Goal: Information Seeking & Learning: Find specific fact

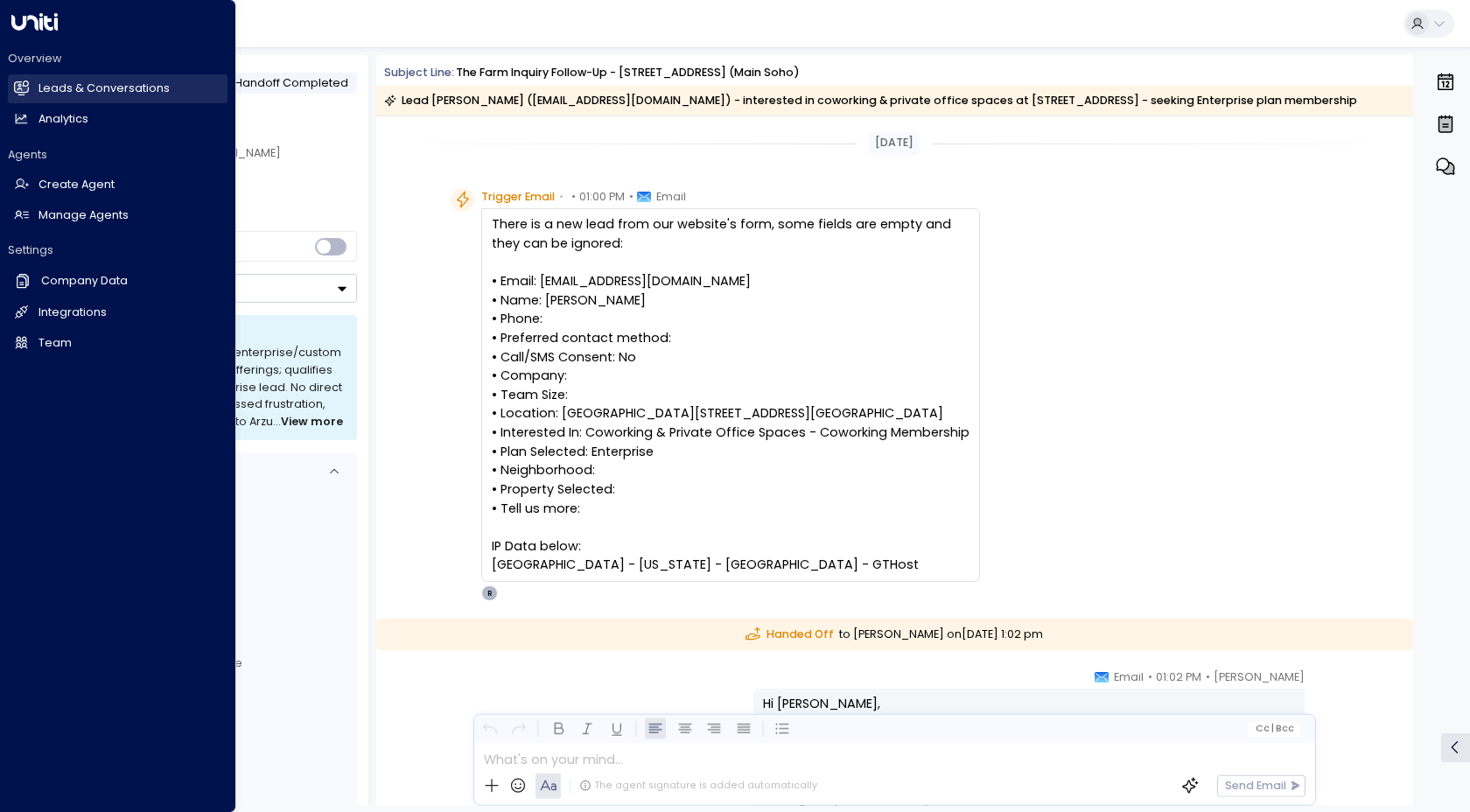
click at [78, 88] on h2 "Leads & Conversations" at bounding box center [104, 89] width 131 height 17
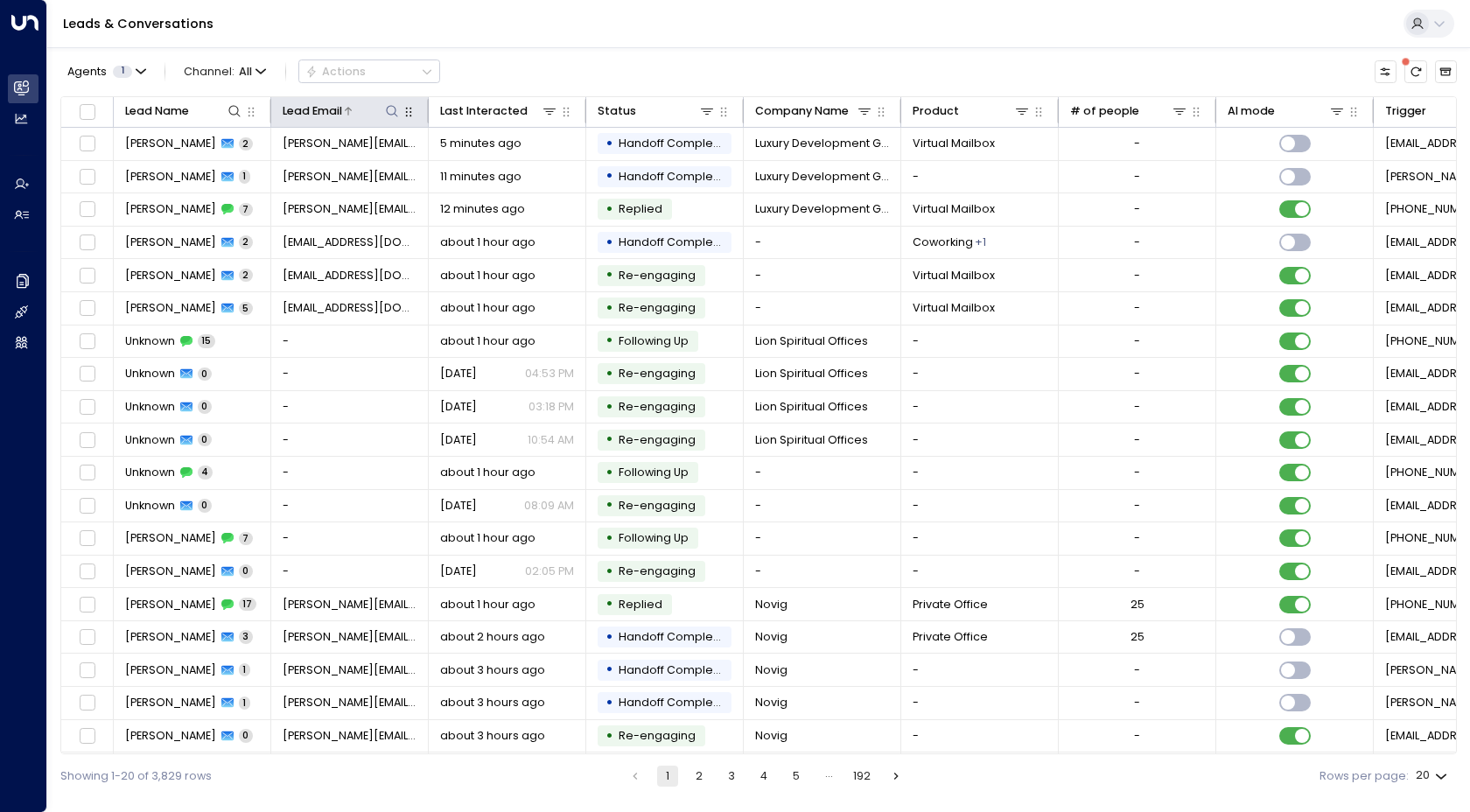
click at [396, 109] on icon at bounding box center [392, 110] width 14 height 14
type input "**********"
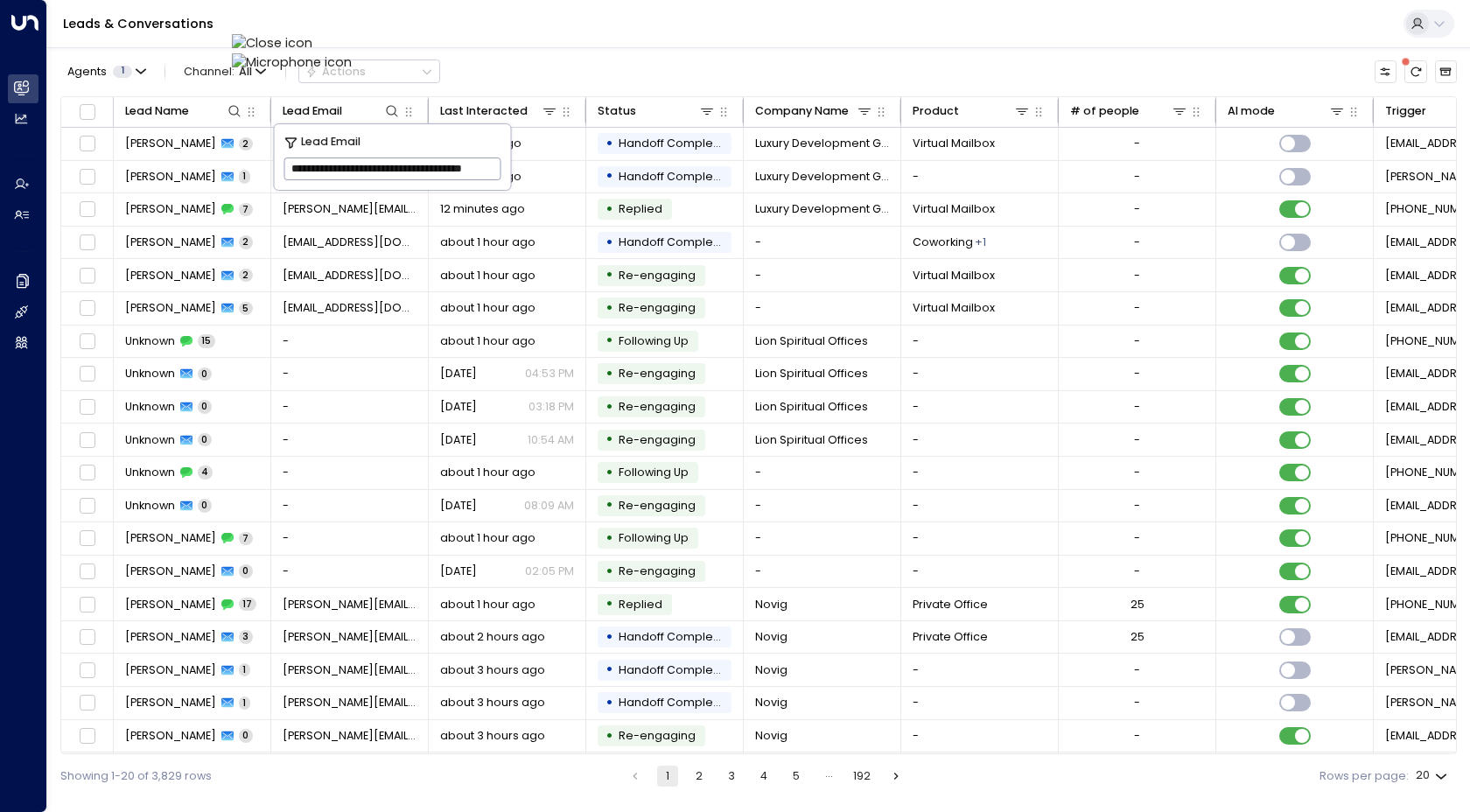
scroll to position [0, 36]
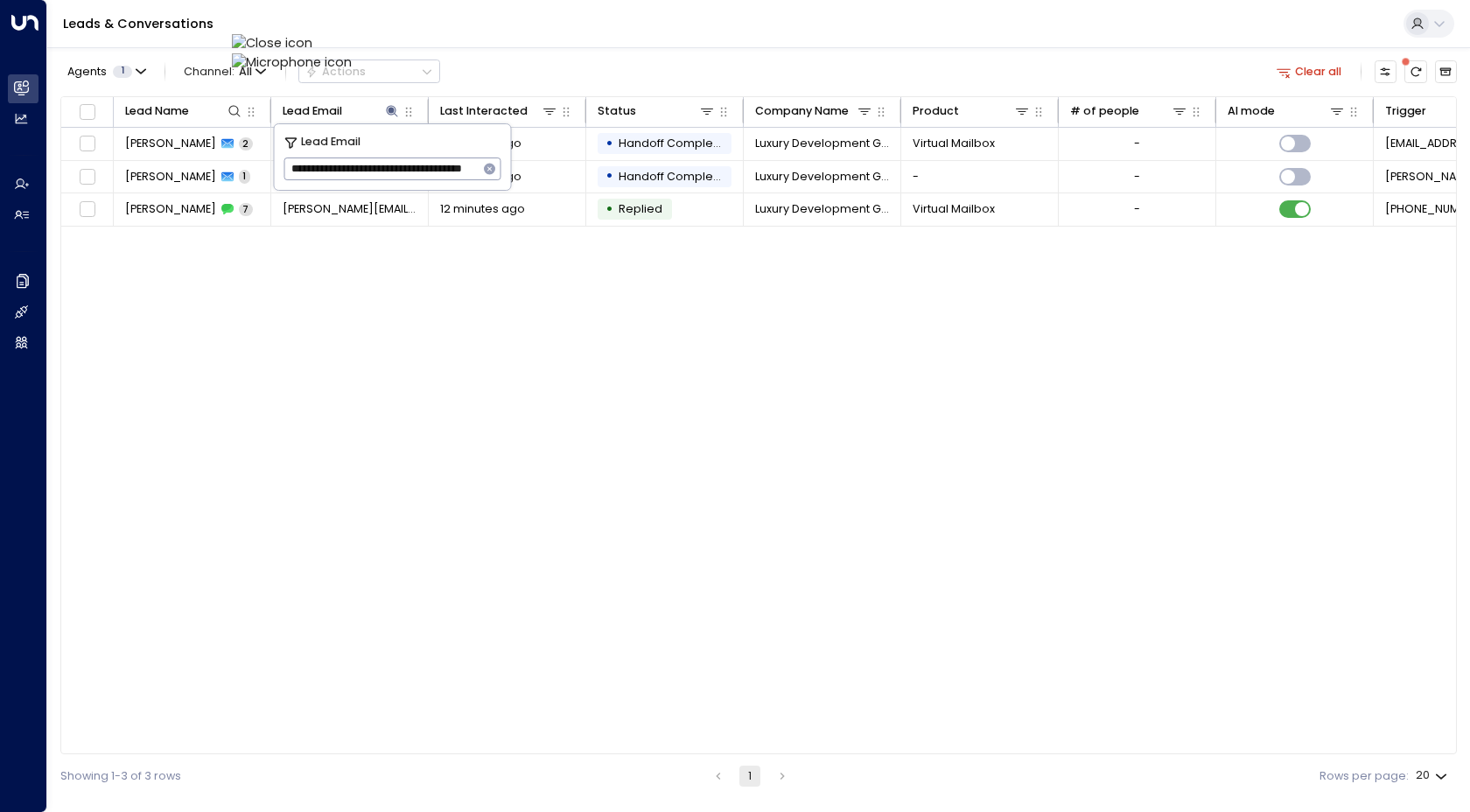
click at [289, 248] on div "Lead Name Lead Email Last Interacted Status Company Name Product # of people AI…" at bounding box center [759, 425] width 1397 height 659
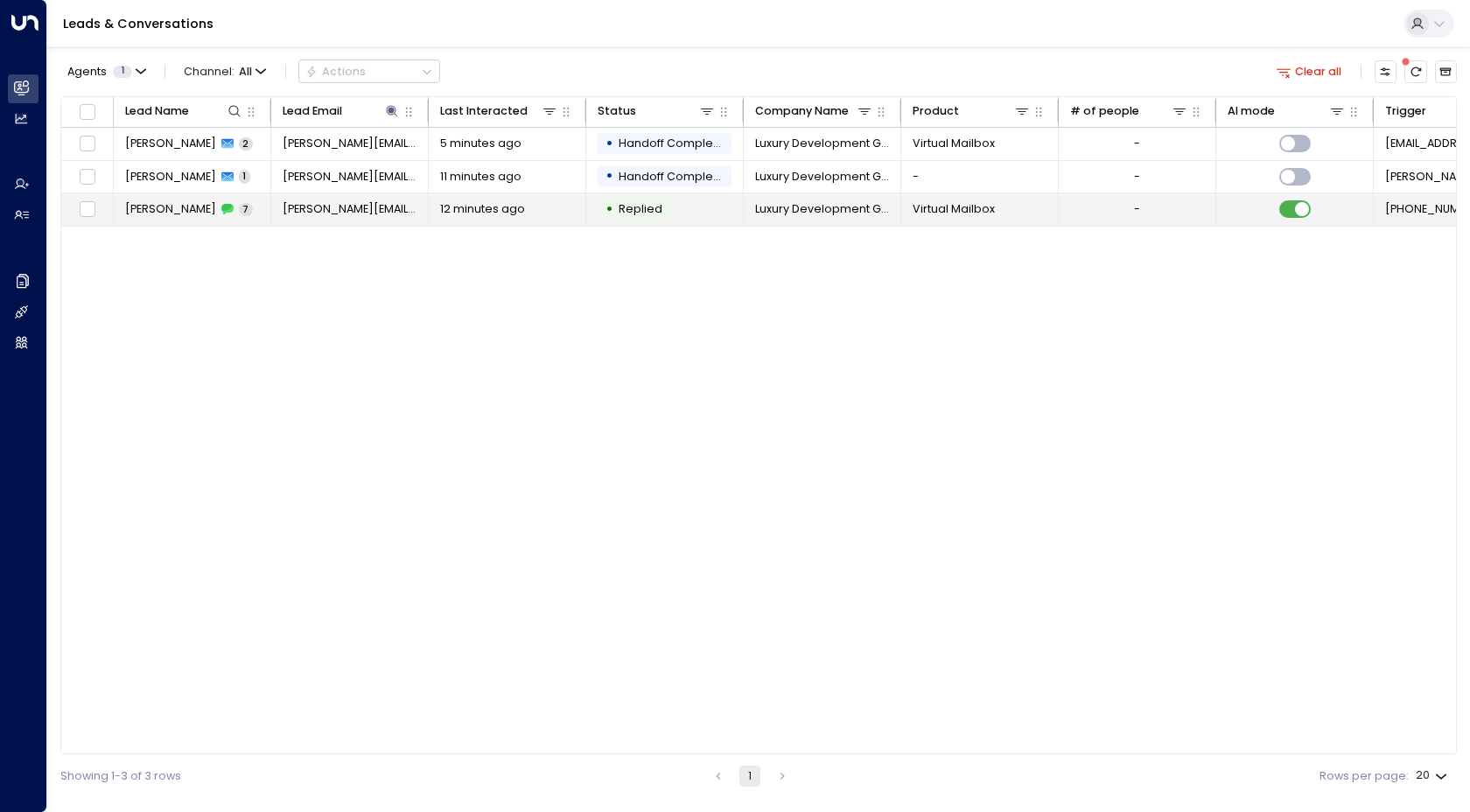
click at [160, 220] on td "[PERSON_NAME] 7" at bounding box center [192, 209] width 158 height 32
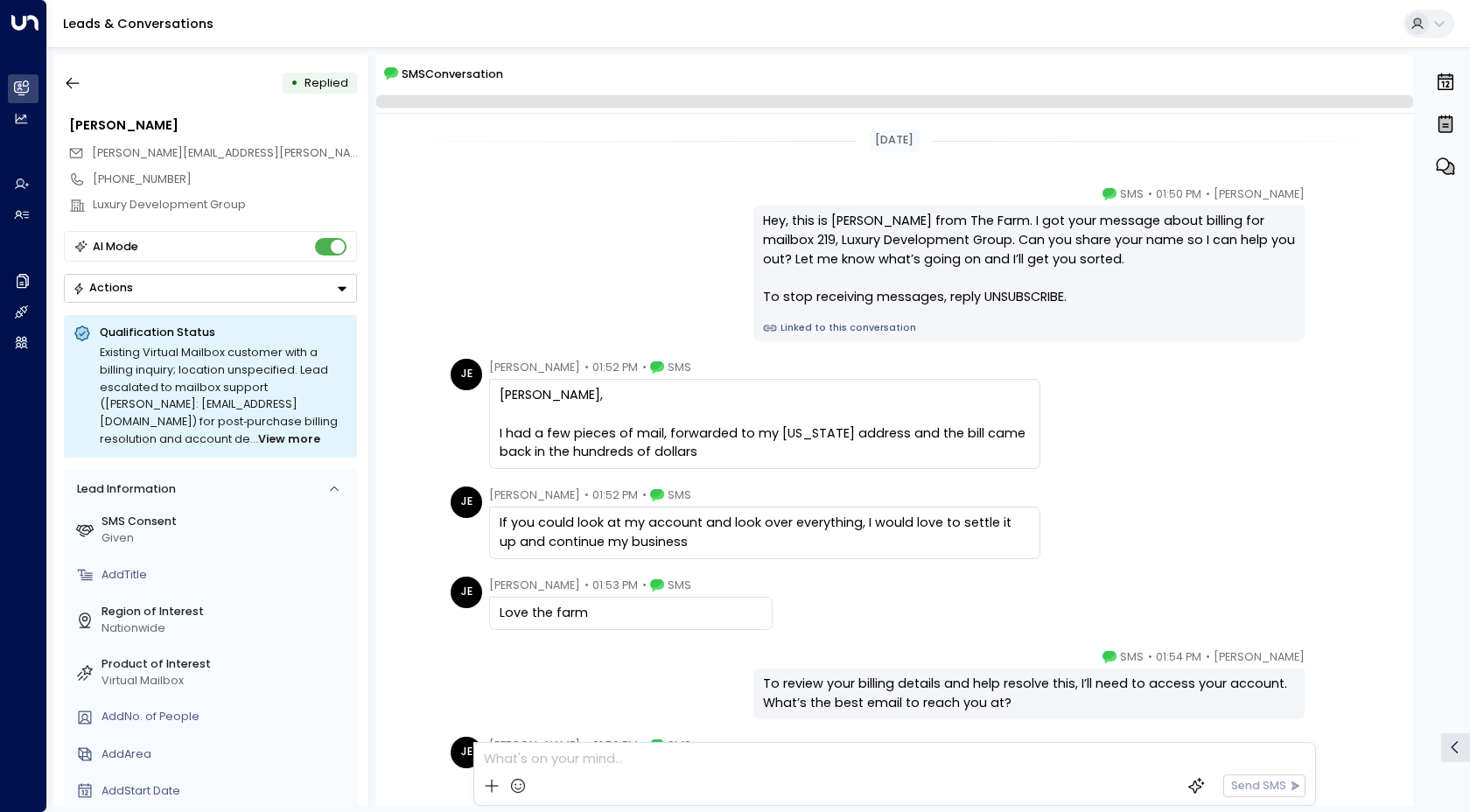
scroll to position [322, 0]
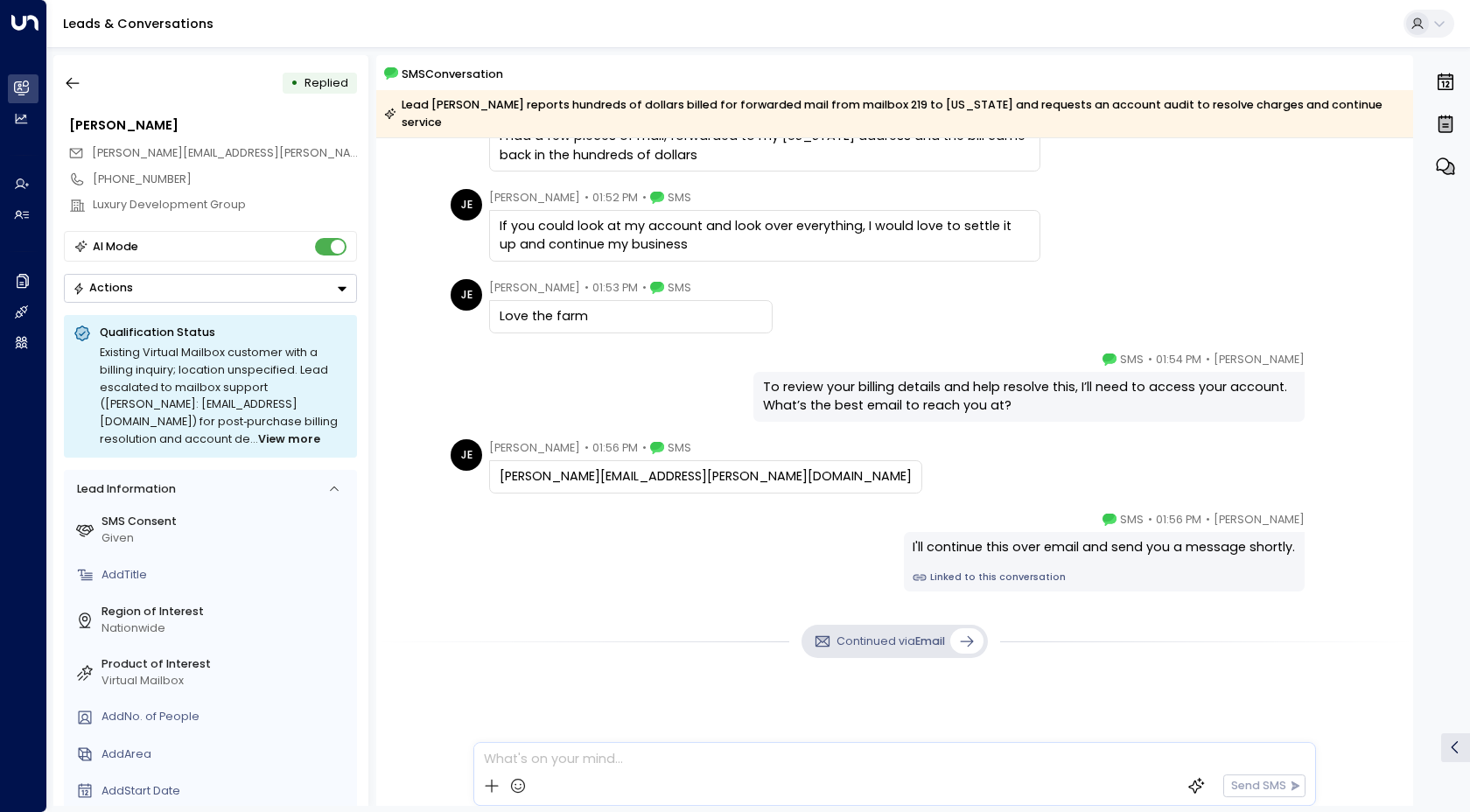
click at [500, 538] on div "[PERSON_NAME] • 01:56 PM • SMS I'll continue this over email and send you a mes…" at bounding box center [894, 551] width 898 height 80
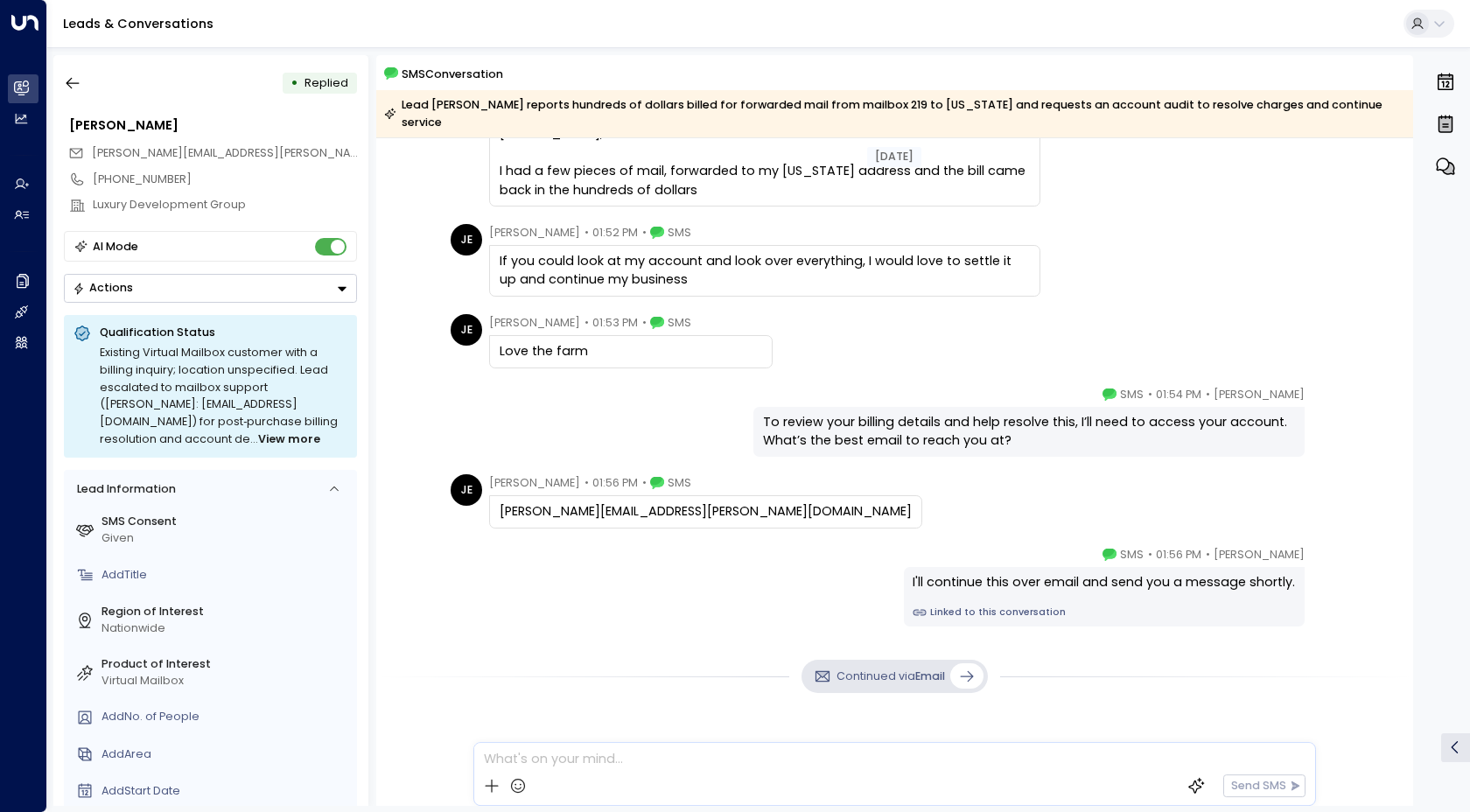
scroll to position [330, 0]
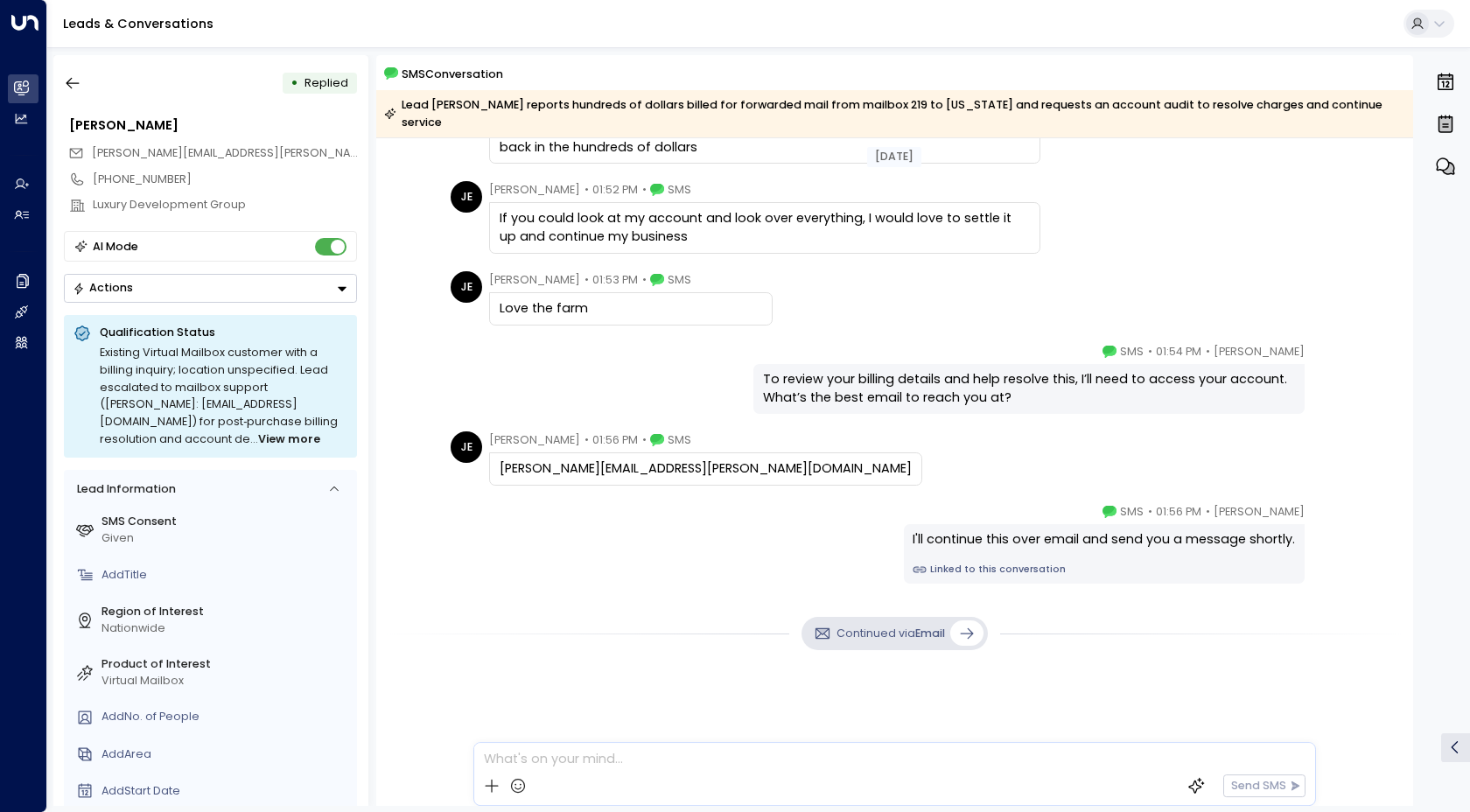
click at [503, 665] on div "Continued via Email" at bounding box center [894, 712] width 1037 height 223
click at [69, 88] on icon "button" at bounding box center [73, 83] width 18 height 18
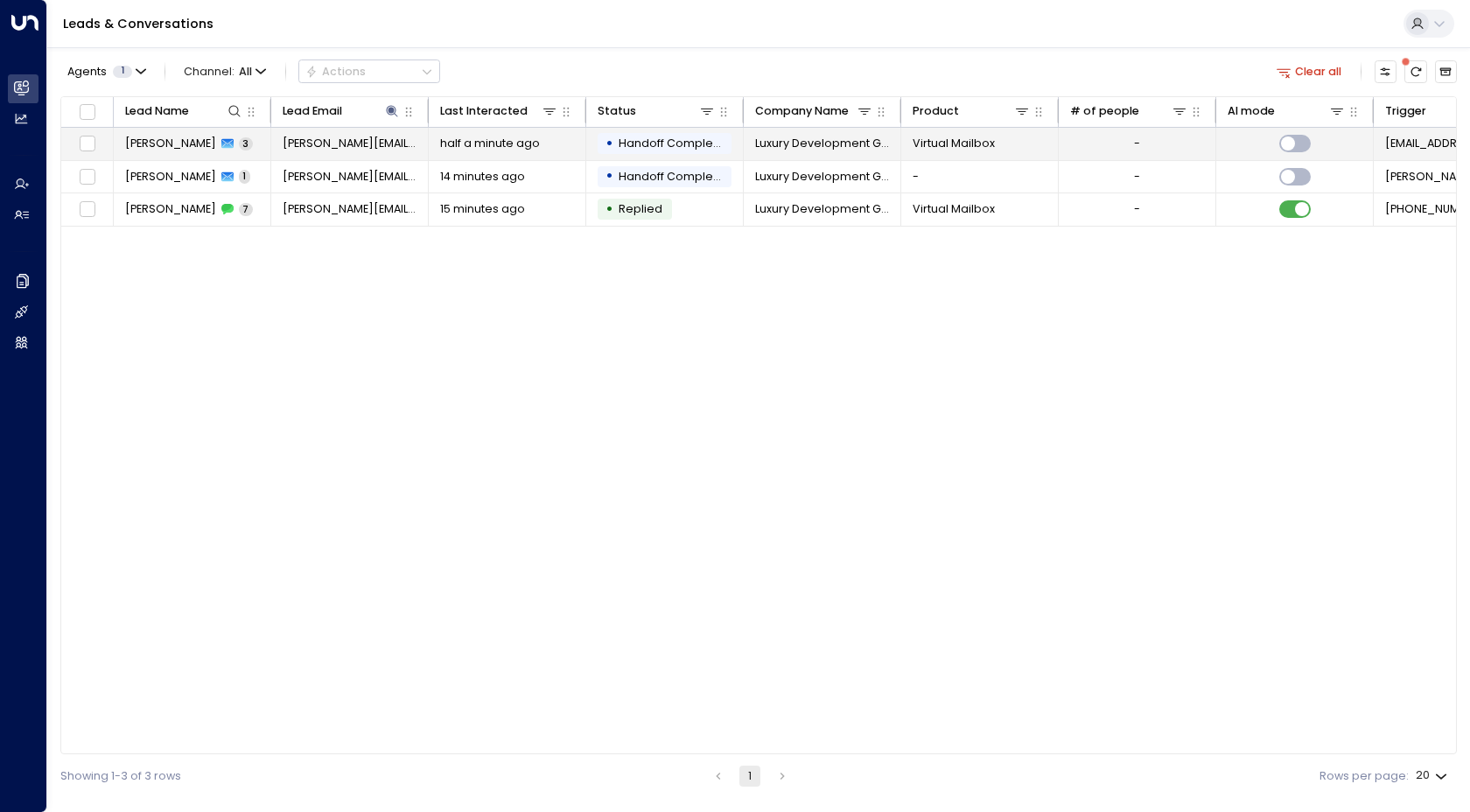
click at [155, 148] on span "[PERSON_NAME]" at bounding box center [171, 143] width 91 height 16
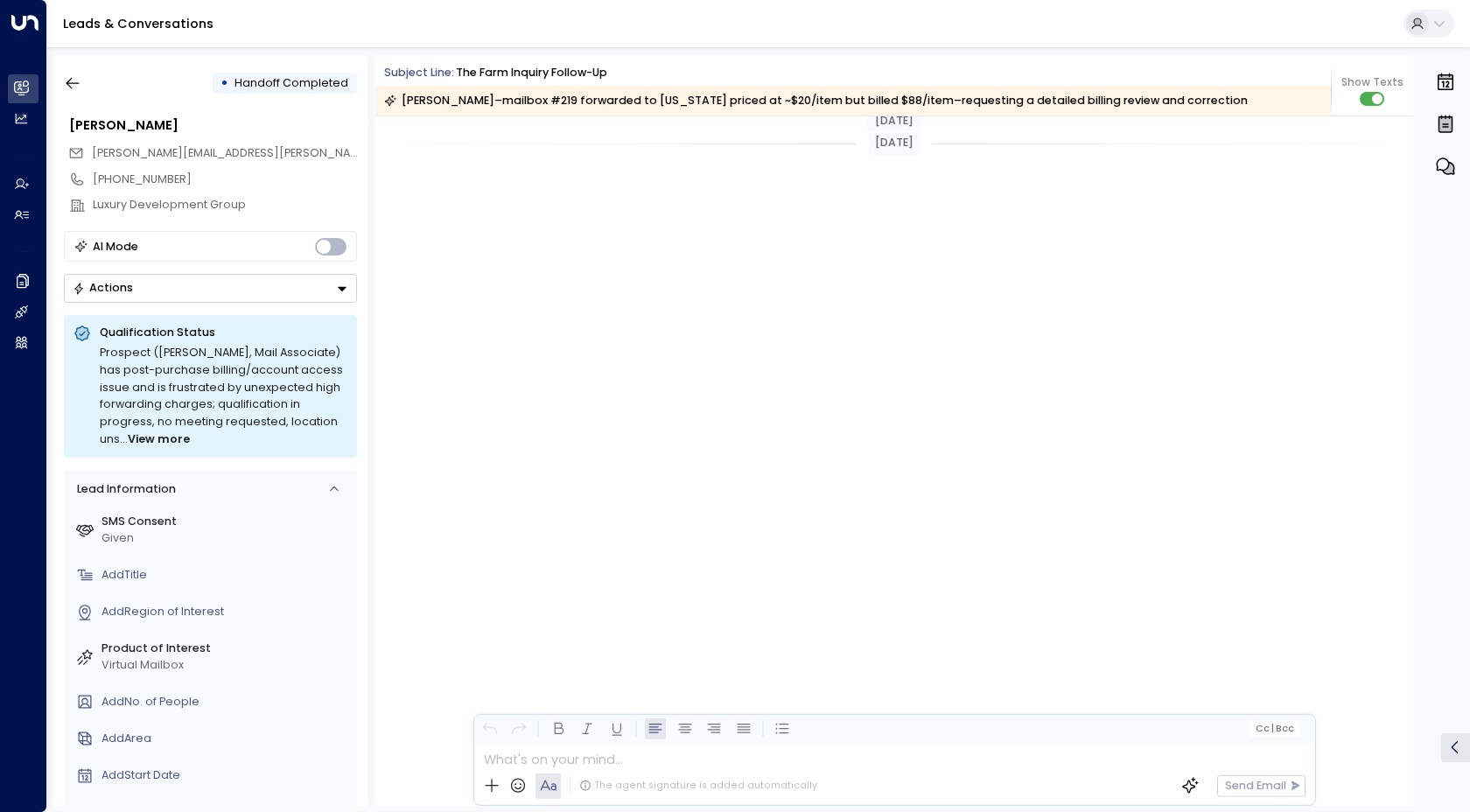
scroll to position [3472, 0]
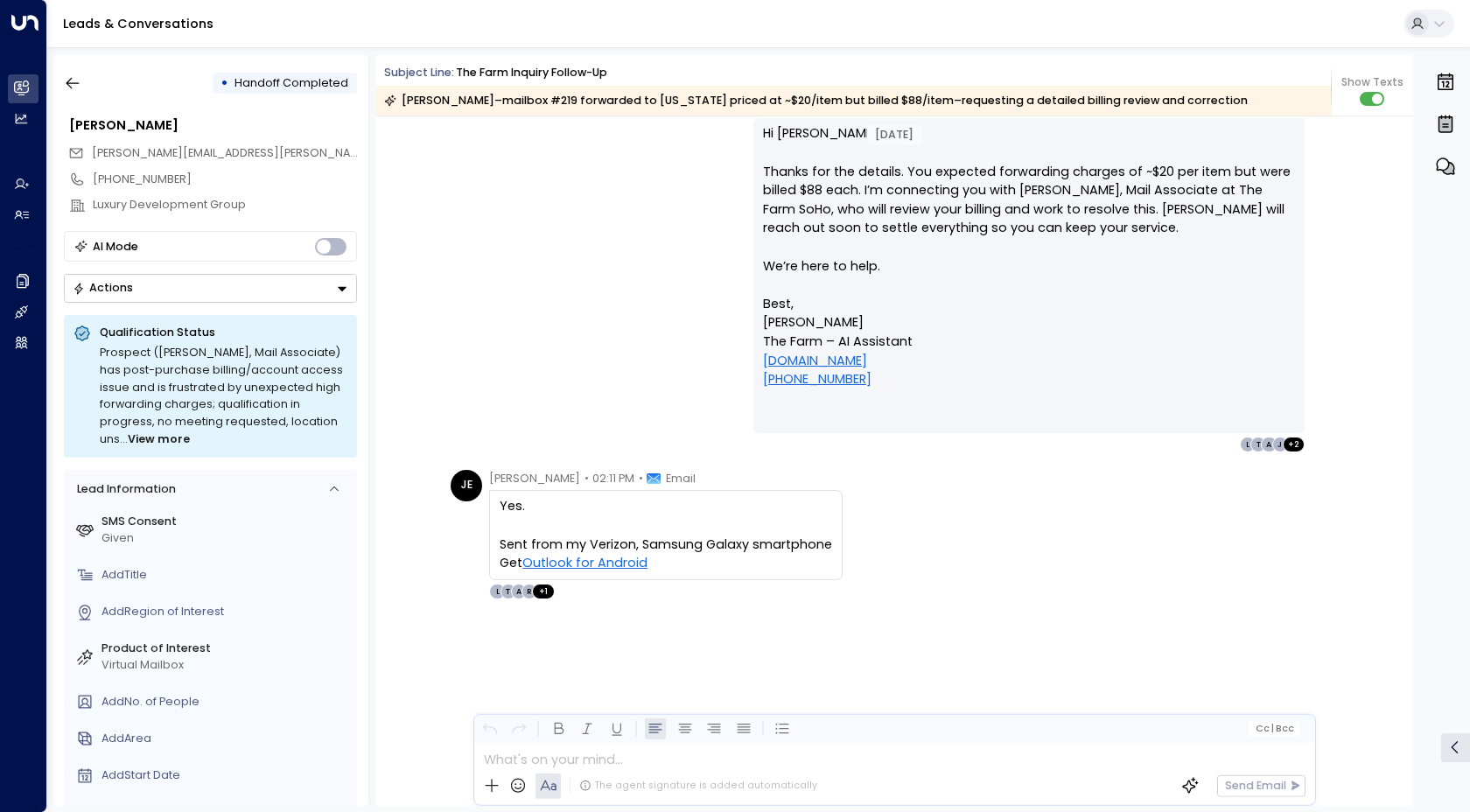
click at [452, 409] on div "[PERSON_NAME] • 02:04 PM • Email Hi [PERSON_NAME], Thanks for the details. You …" at bounding box center [894, 275] width 898 height 356
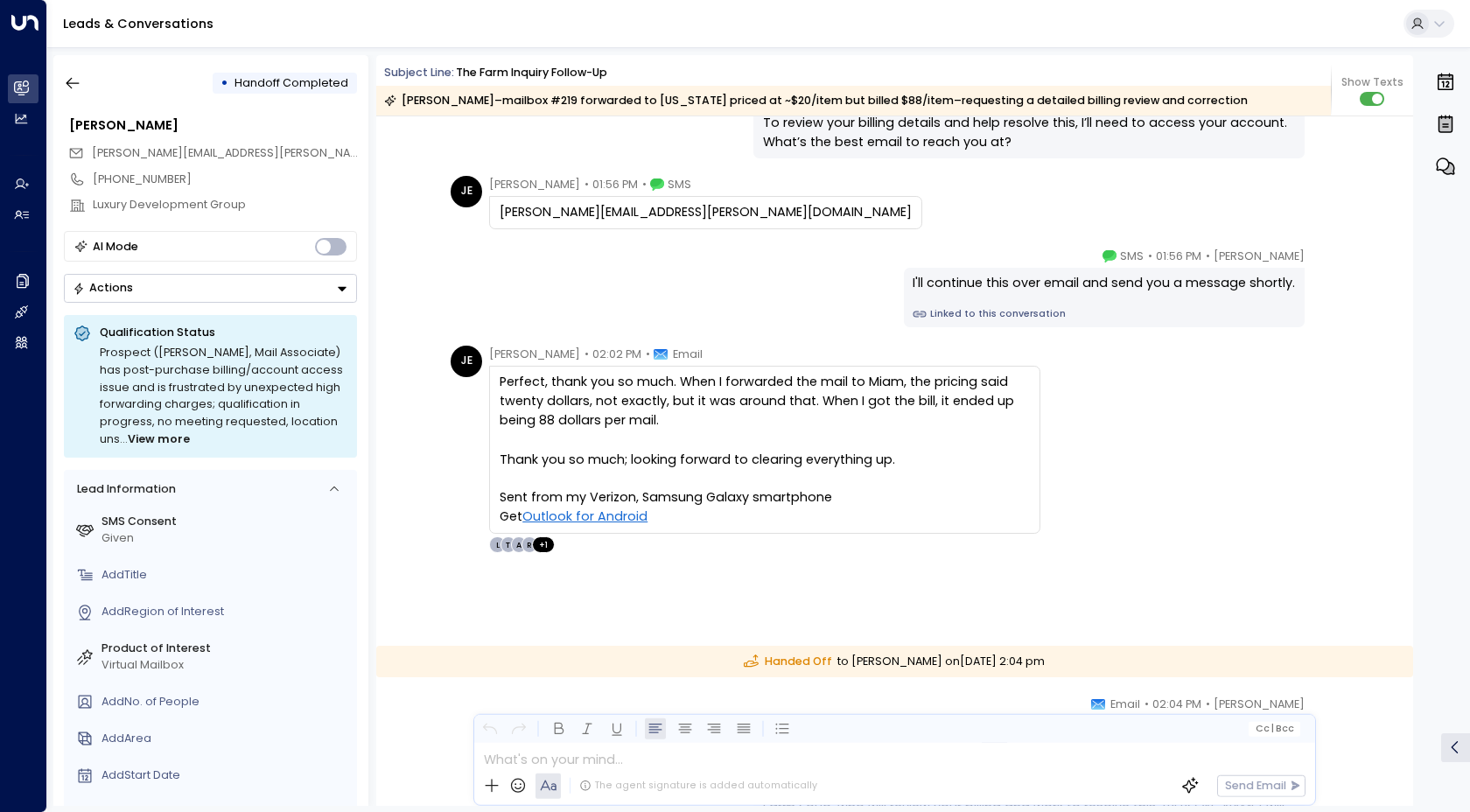
scroll to position [902, 0]
click at [500, 467] on div "Thank you so much; looking forward to clearing everything up." at bounding box center [765, 457] width 530 height 19
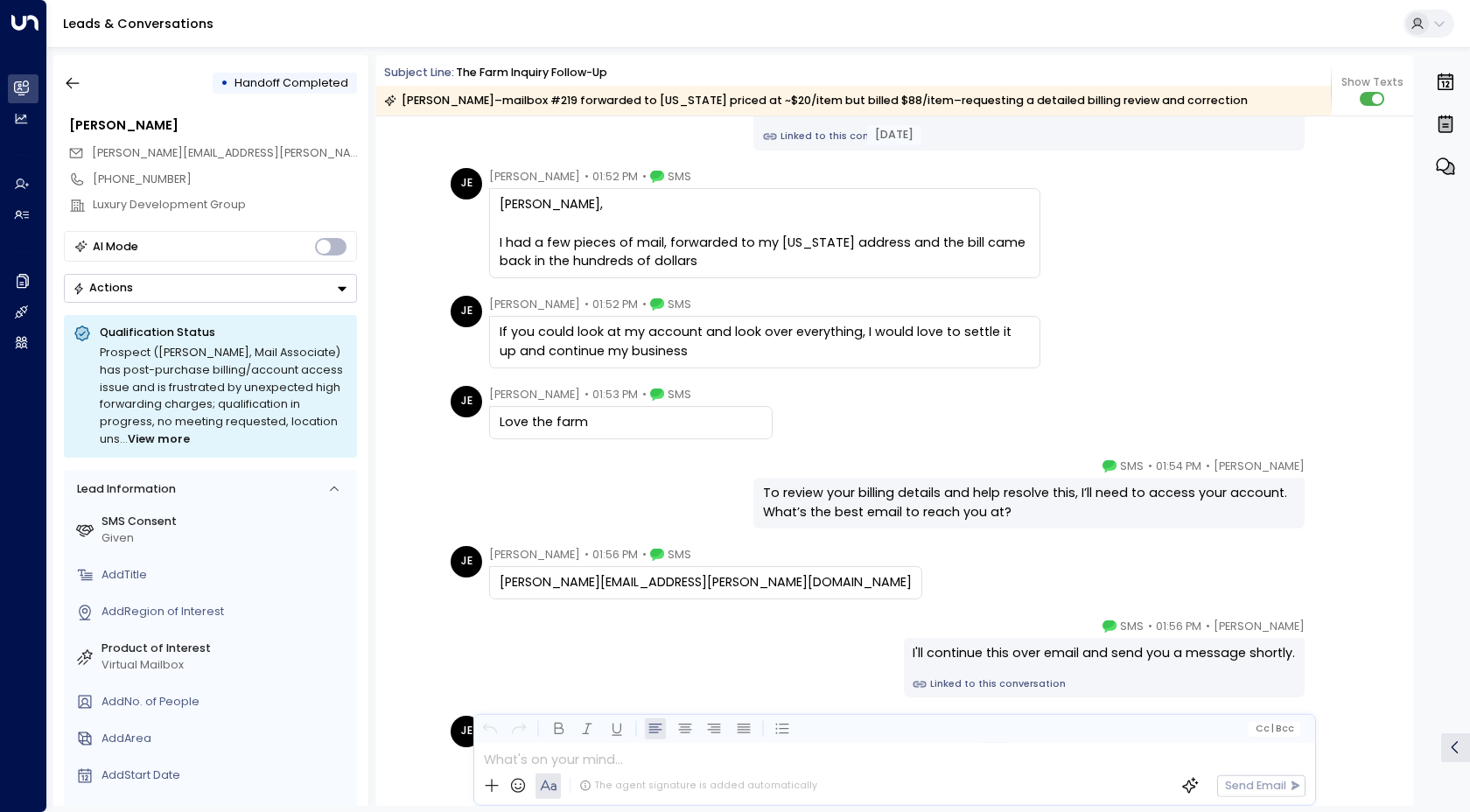
scroll to position [560, 0]
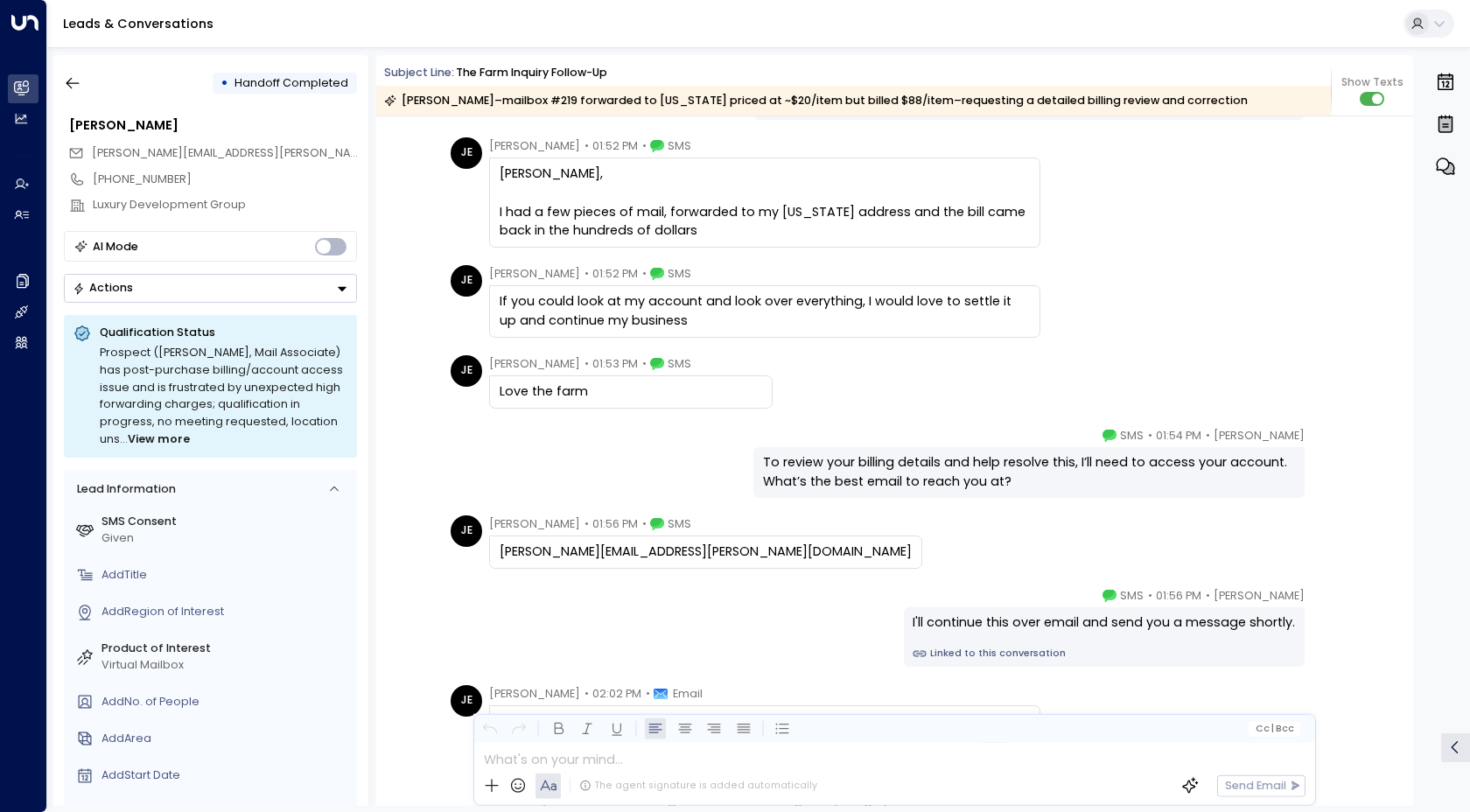
click at [501, 421] on div "[DATE] Trigger Email • • 01:50 PM • Email Lead Phone NUmber: [PHONE_NUMBER] SMS…" at bounding box center [894, 654] width 1037 height 2195
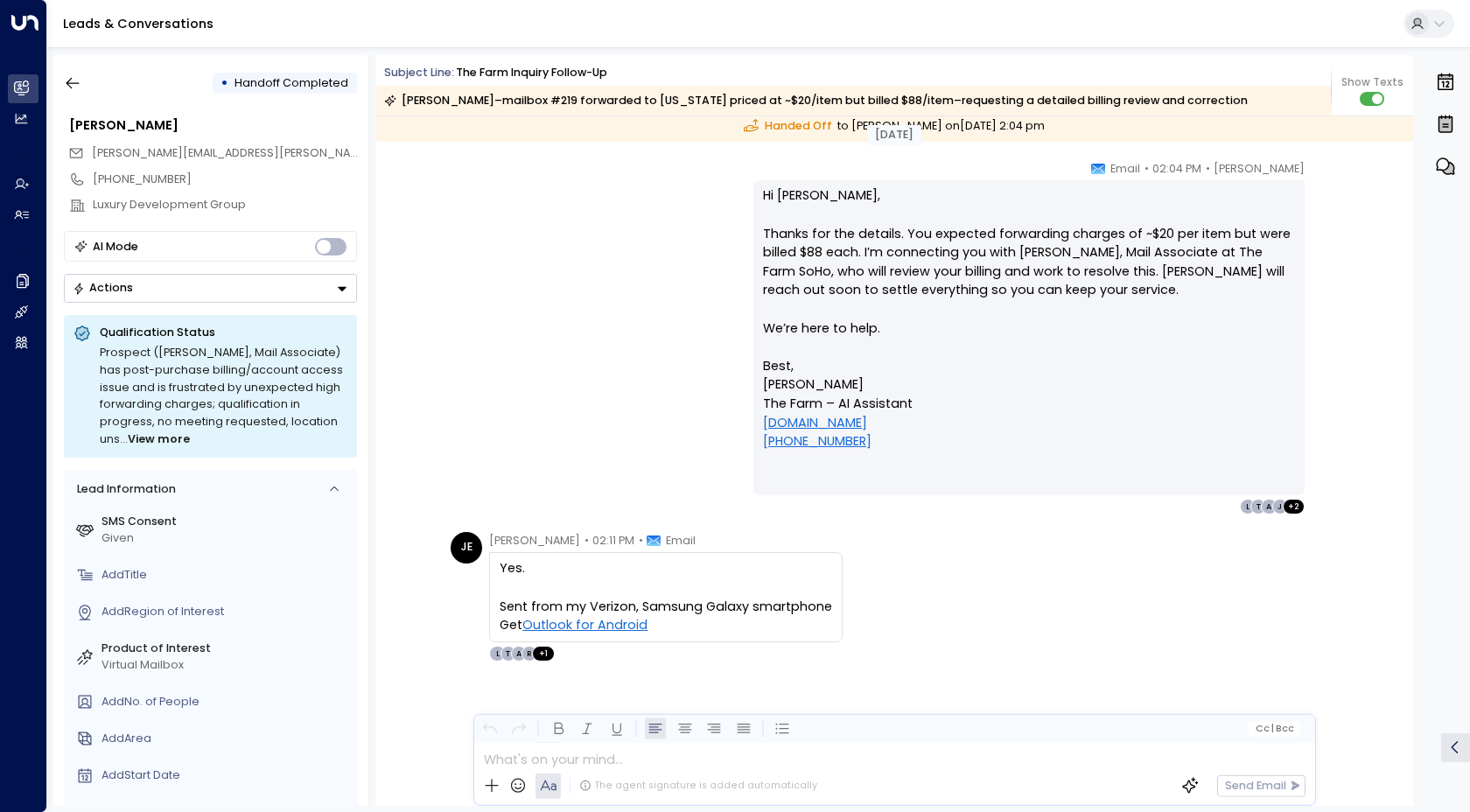
scroll to position [1504, 0]
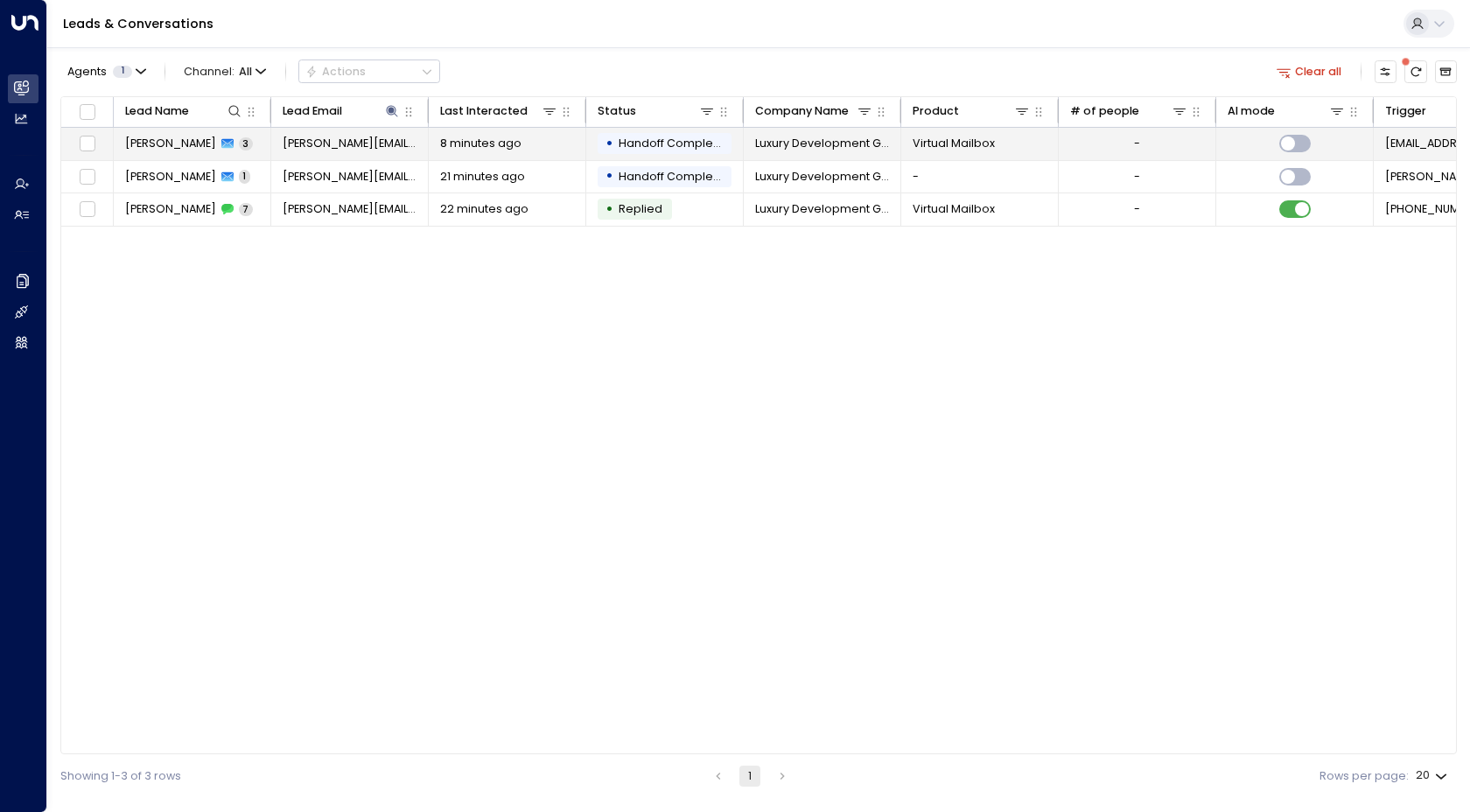
click at [160, 154] on td "[PERSON_NAME] 3" at bounding box center [192, 143] width 158 height 32
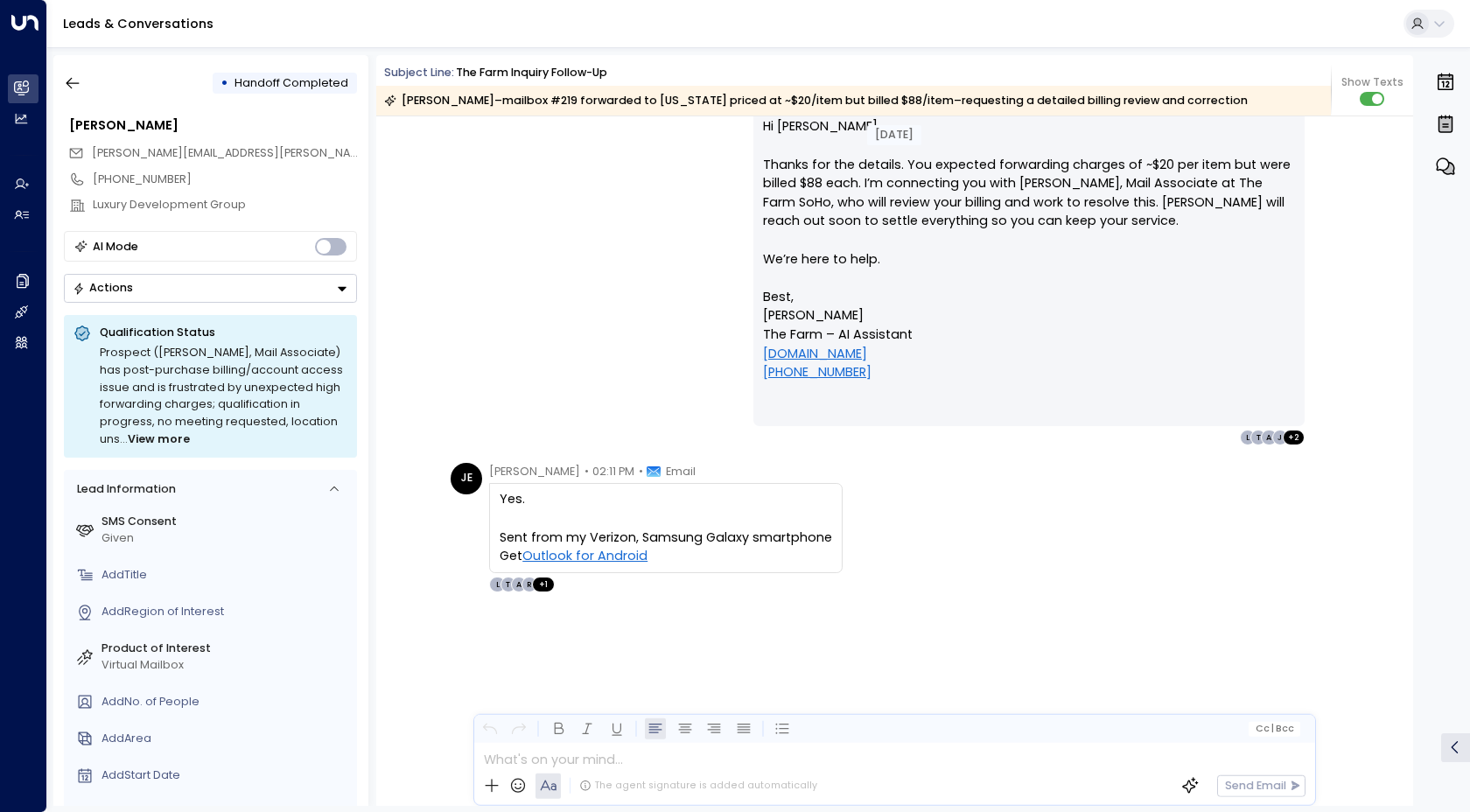
click at [627, 296] on div "[PERSON_NAME] • 02:04 PM • Email Hi [PERSON_NAME], Thanks for the details. You …" at bounding box center [894, 268] width 898 height 356
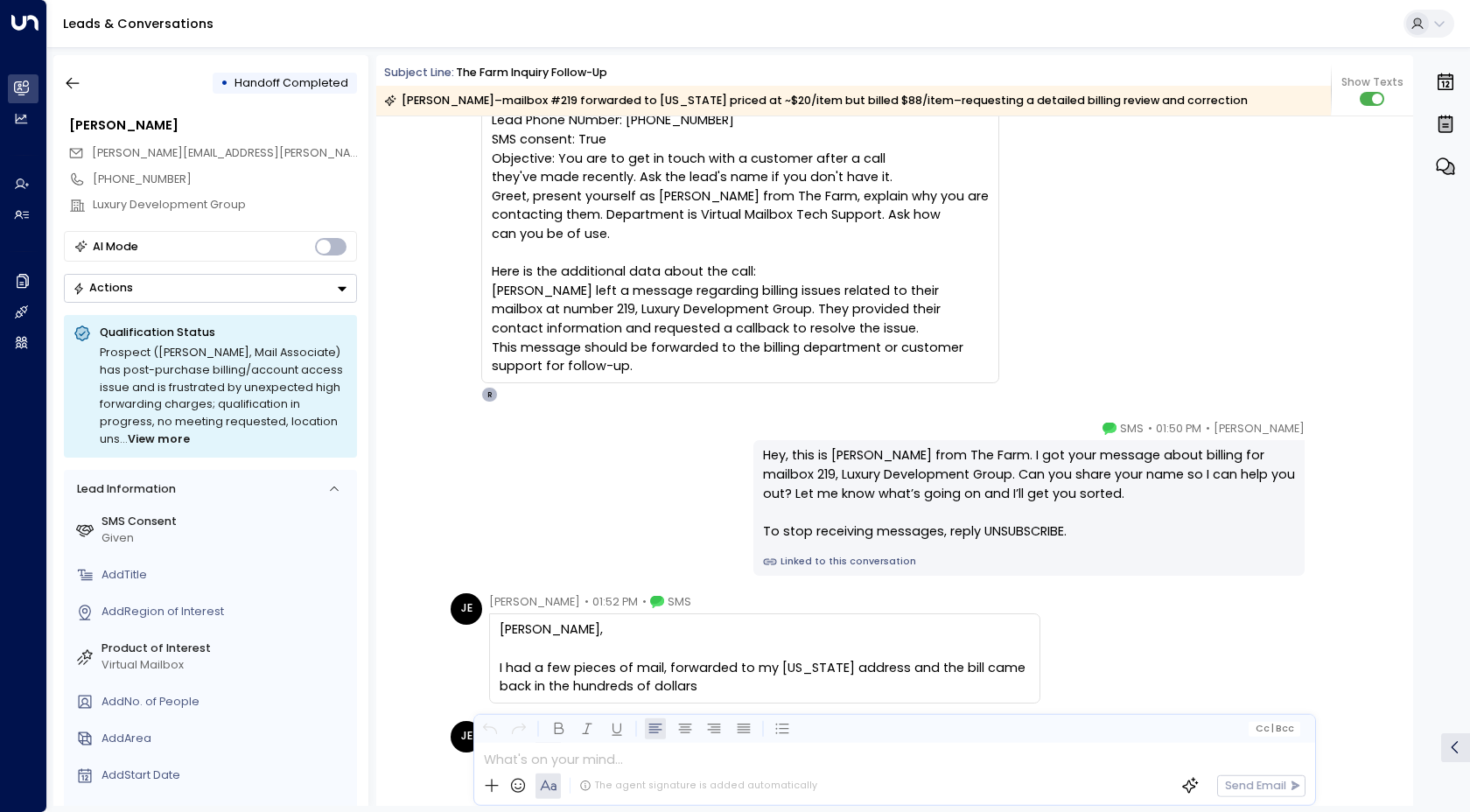
scroll to position [69, 0]
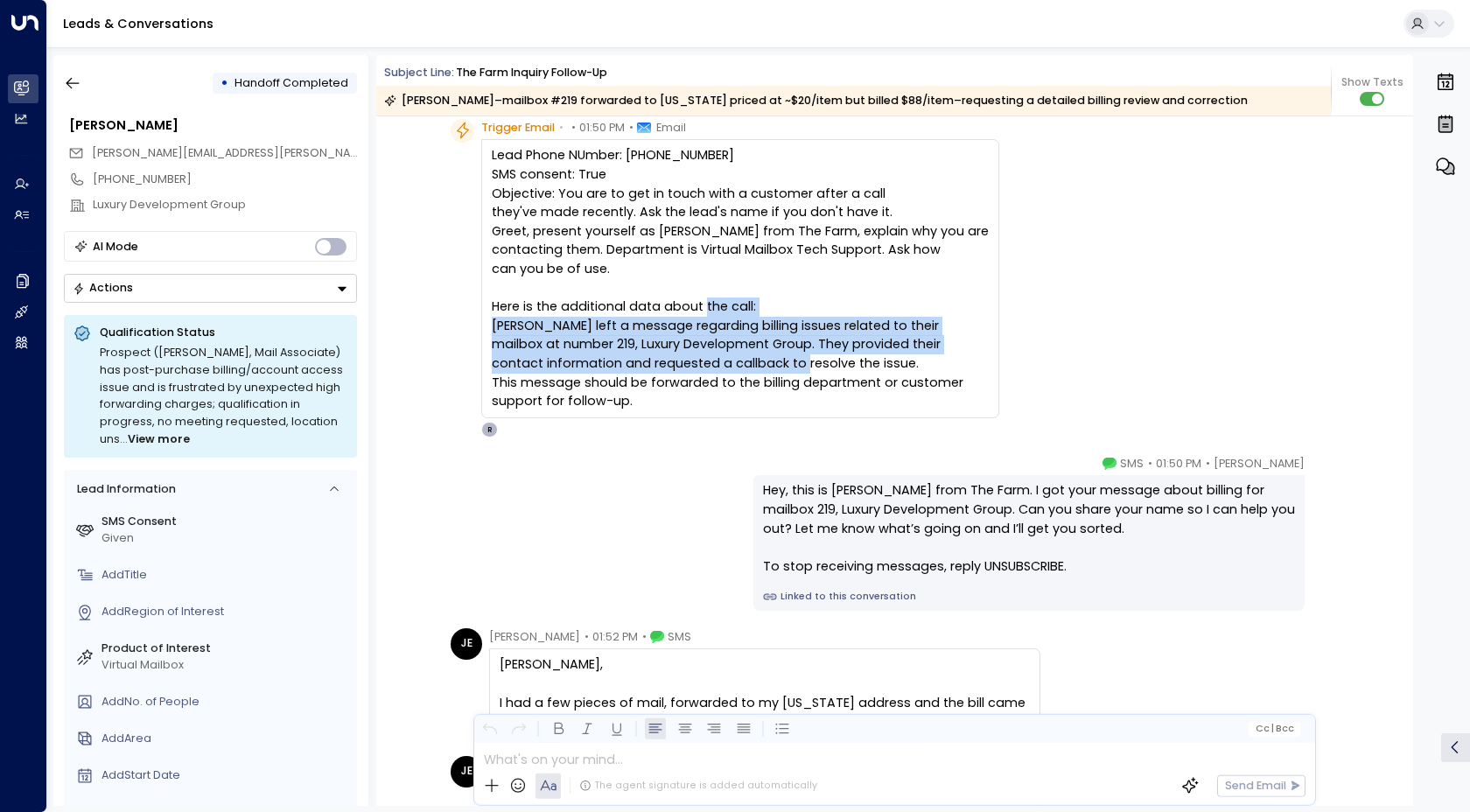
drag, startPoint x: 490, startPoint y: 326, endPoint x: 903, endPoint y: 366, distance: 414.9
click at [903, 366] on div "Lead Phone NUmber: [PHONE_NUMBER] SMS consent: True Objective: You are to get i…" at bounding box center [740, 278] width 497 height 265
copy div "[PERSON_NAME] left a message regarding billing issues related to their mailbox …"
click at [621, 499] on div "[PERSON_NAME] • 01:50 PM • SMS Hey, this is [PERSON_NAME] from The Farm. I got …" at bounding box center [894, 532] width 898 height 156
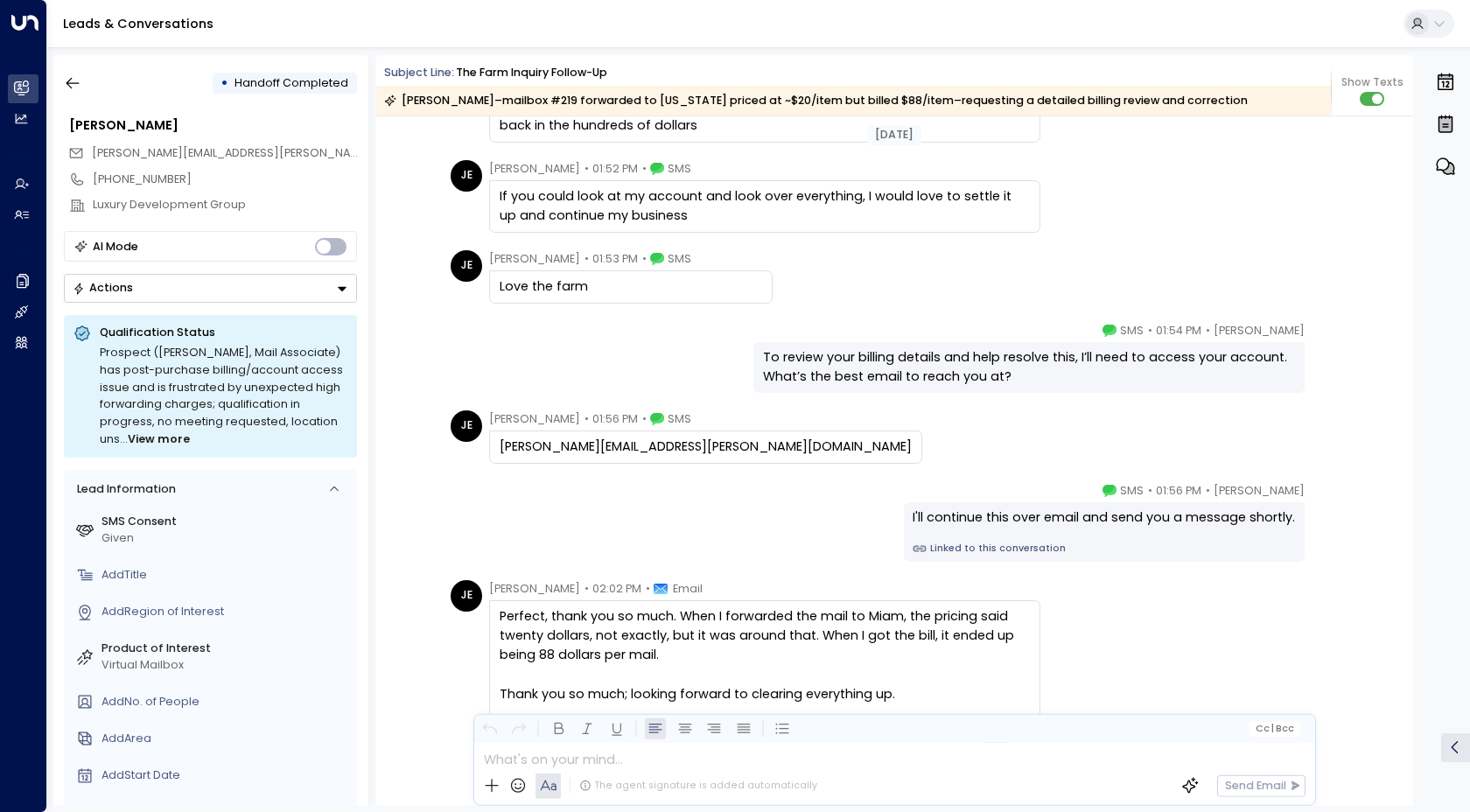
scroll to position [699, 0]
